Goal: Information Seeking & Learning: Learn about a topic

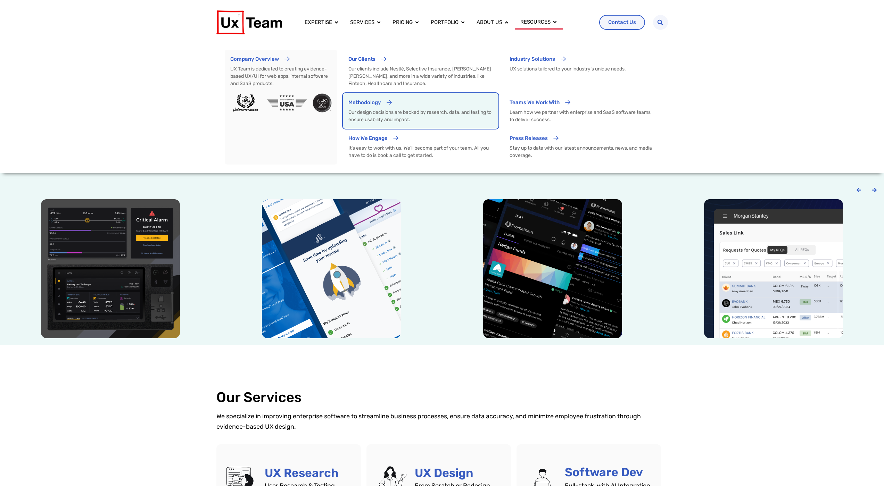
click at [371, 100] on span "Methodology" at bounding box center [364, 102] width 33 height 6
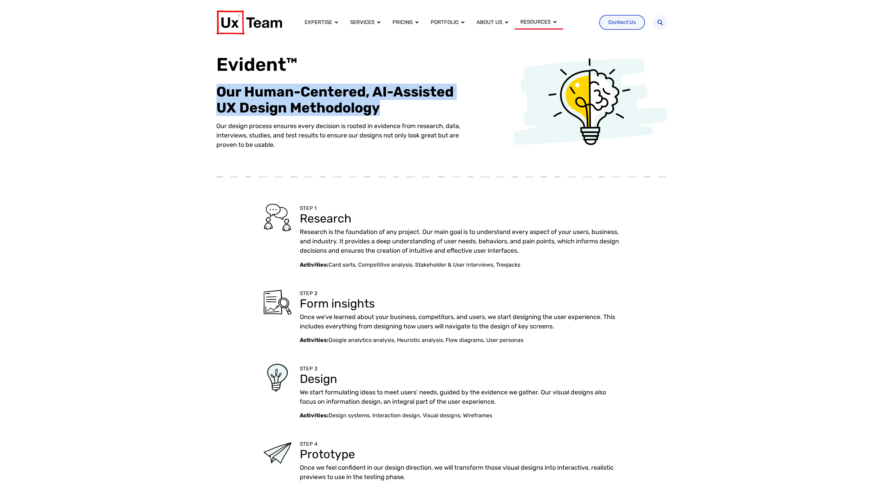
drag, startPoint x: 217, startPoint y: 92, endPoint x: 379, endPoint y: 113, distance: 163.5
click at [379, 113] on h2 "Our Human-Centered, AI-Assisted UX Design Methodology" at bounding box center [344, 100] width 257 height 32
copy h2 "Our Human-Centered, AI-Assisted UX Design Methodology"
drag, startPoint x: 275, startPoint y: 127, endPoint x: 317, endPoint y: 144, distance: 45.9
click at [317, 144] on p "Our design process ensures every decision is rooted in evidence from research, …" at bounding box center [344, 136] width 257 height 28
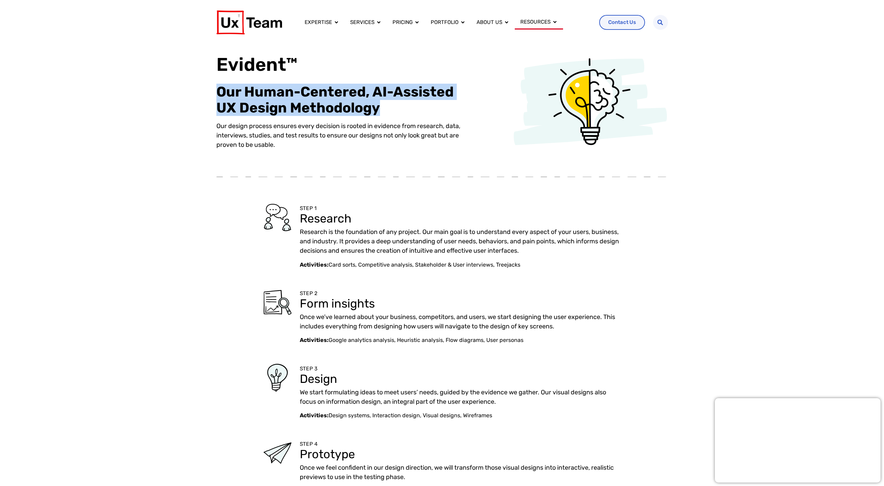
copy p "ensures every decision is rooted in evidence from research, data, interviews, s…"
